Goal: Information Seeking & Learning: Learn about a topic

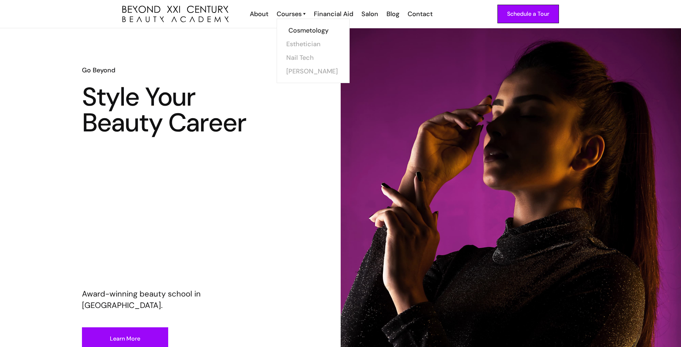
click at [293, 28] on link "Cosmetology" at bounding box center [316, 31] width 54 height 14
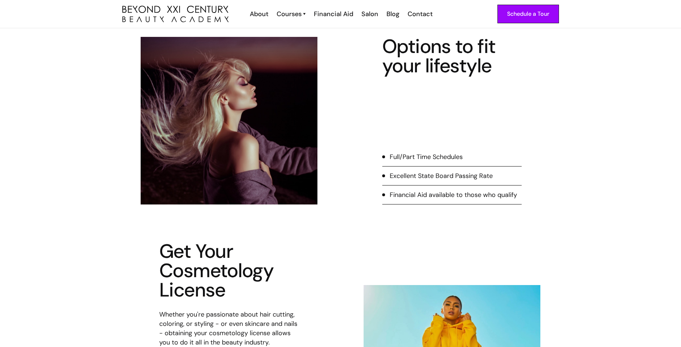
scroll to position [143, 0]
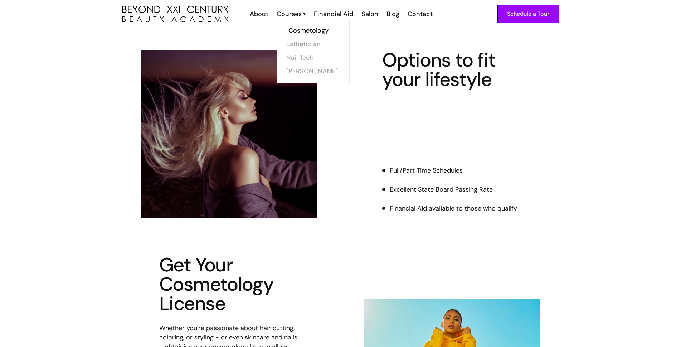
click at [299, 29] on link "Cosmetology" at bounding box center [316, 31] width 54 height 14
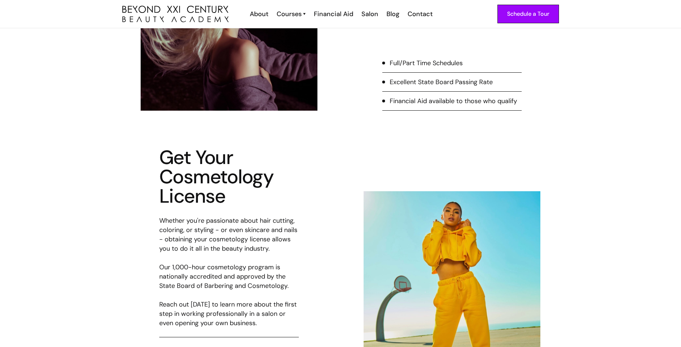
scroll to position [36, 0]
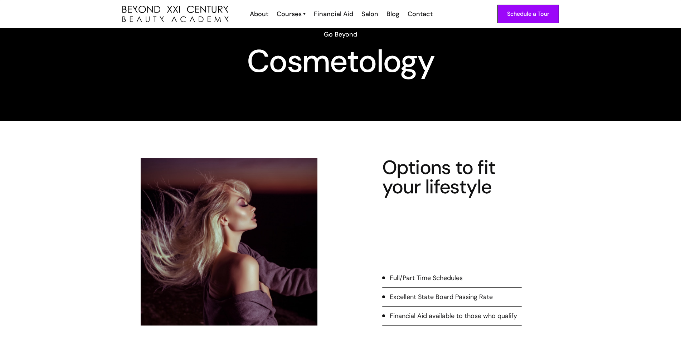
click at [269, 14] on link "About" at bounding box center [258, 13] width 27 height 9
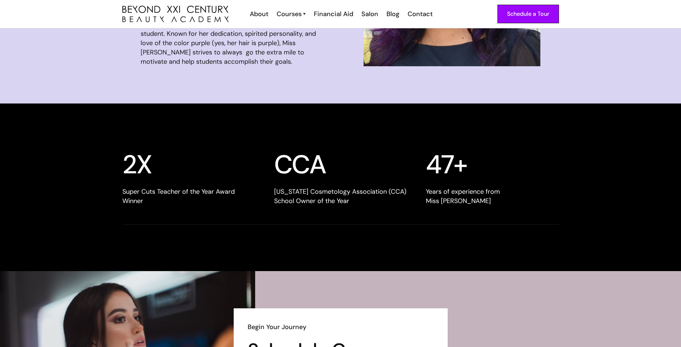
scroll to position [747, 0]
